Goal: Task Accomplishment & Management: Use online tool/utility

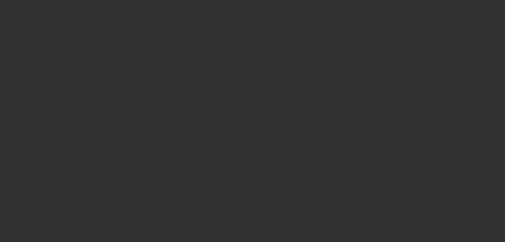
select select "3"
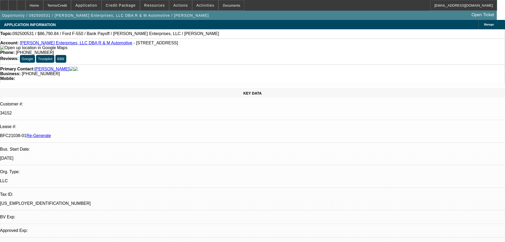
select select "0"
select select "2"
select select "0"
select select "6"
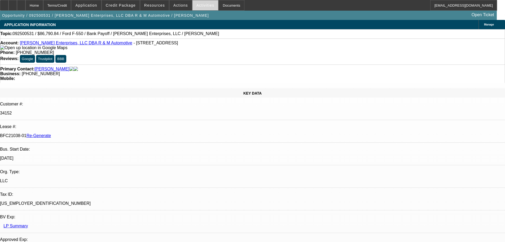
click at [197, 3] on span "Activities" at bounding box center [206, 5] width 18 height 4
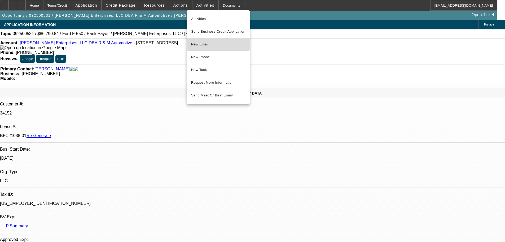
click at [204, 44] on span "New Email" at bounding box center [218, 44] width 54 height 6
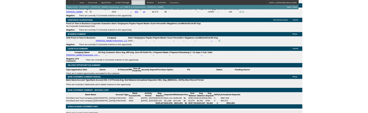
scroll to position [947, 0]
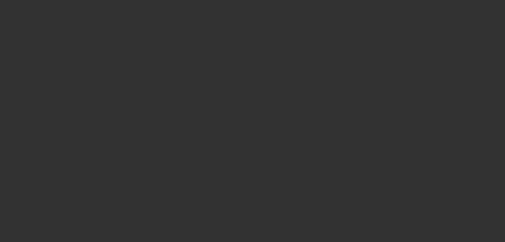
select select "3"
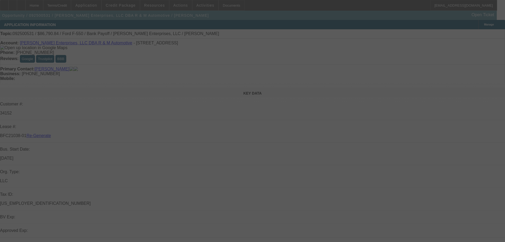
click at [448, 25] on div at bounding box center [252, 121] width 505 height 242
click at [452, 23] on div at bounding box center [252, 121] width 505 height 242
click at [452, 22] on div at bounding box center [252, 121] width 505 height 242
click at [452, 24] on div at bounding box center [252, 121] width 505 height 242
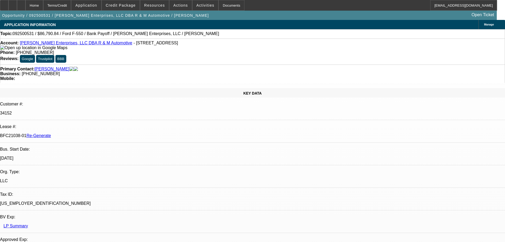
select select "0"
select select "2"
select select "0"
select select "6"
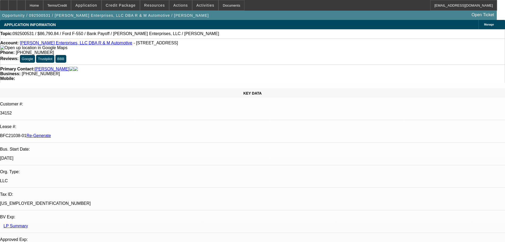
type input "aspen"
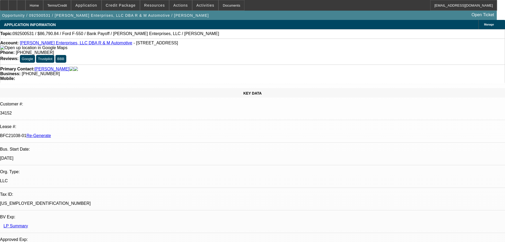
drag, startPoint x: 466, startPoint y: 25, endPoint x: 402, endPoint y: 27, distance: 63.7
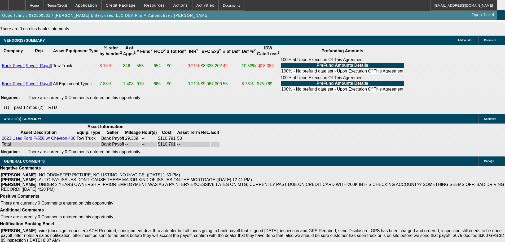
scroll to position [1035, 0]
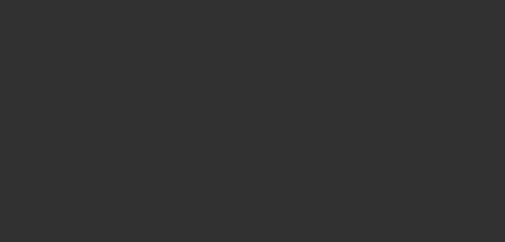
select select "3"
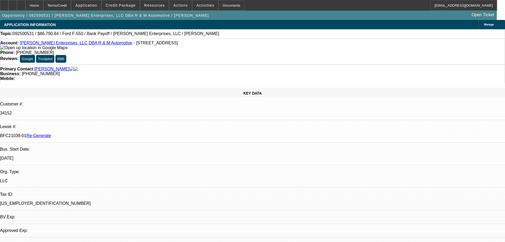
select select "0"
select select "2"
select select "0"
select select "6"
